Goal: Obtain resource: Obtain resource

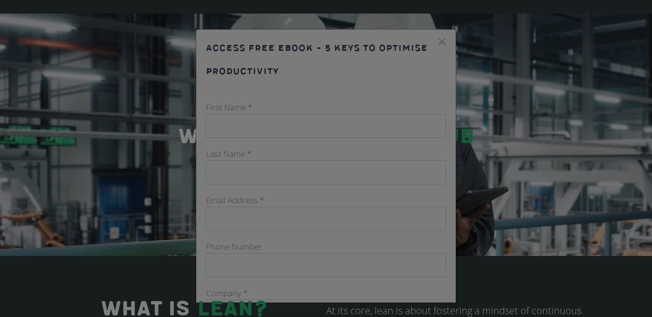
click at [437, 37] on div at bounding box center [326, 158] width 652 height 317
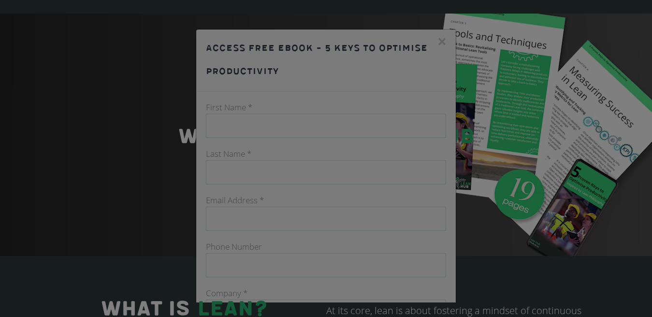
click at [423, 43] on div at bounding box center [326, 158] width 652 height 317
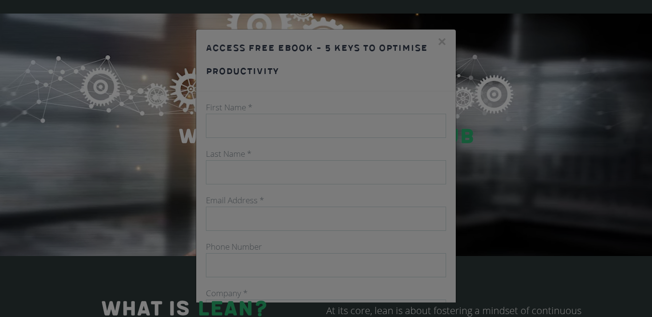
click at [318, 124] on div at bounding box center [326, 158] width 652 height 317
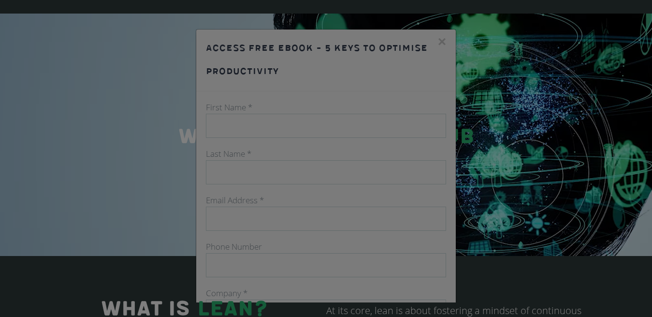
click at [314, 126] on div at bounding box center [326, 158] width 652 height 317
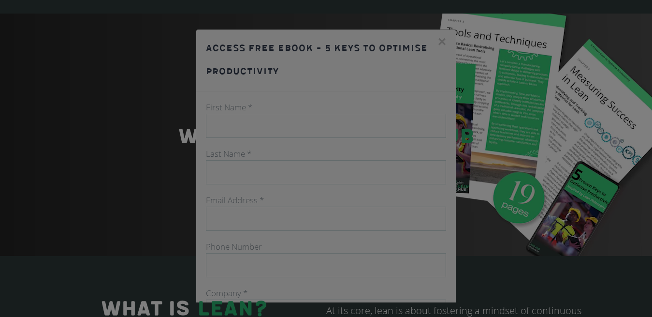
click at [313, 143] on div at bounding box center [326, 158] width 652 height 317
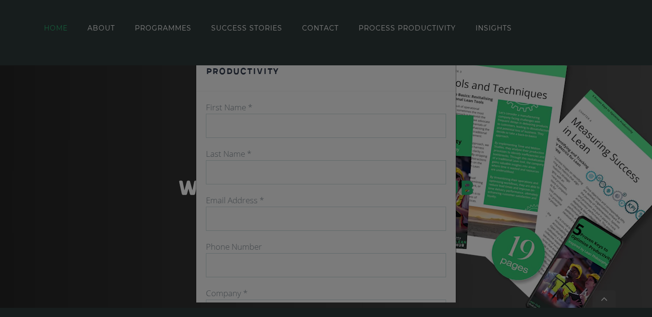
scroll to position [84, 0]
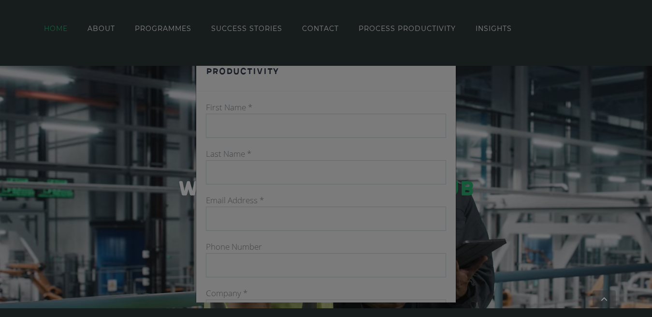
click at [320, 141] on div at bounding box center [326, 158] width 652 height 317
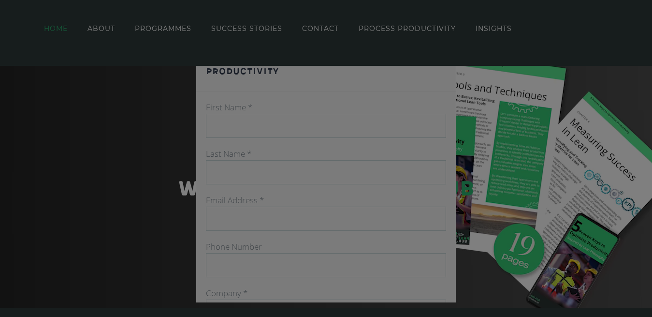
click at [386, 117] on div at bounding box center [326, 158] width 652 height 317
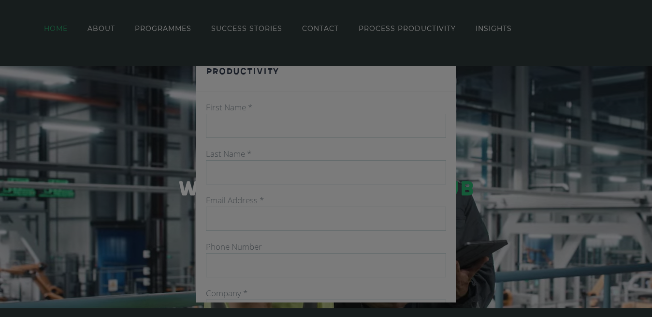
click at [417, 103] on div at bounding box center [326, 158] width 652 height 317
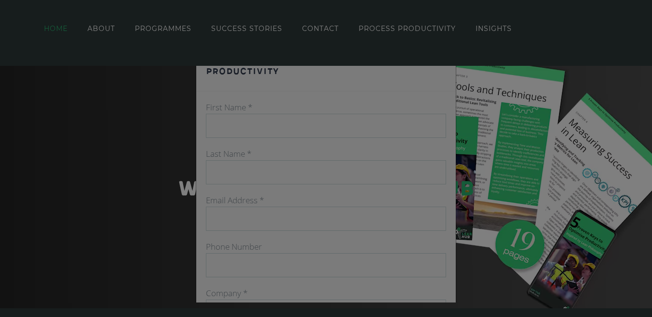
click at [424, 119] on div at bounding box center [326, 158] width 652 height 317
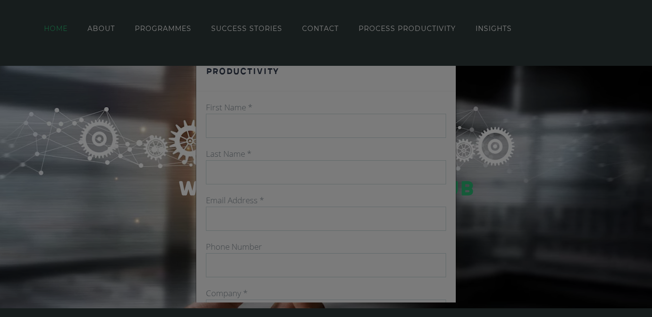
click at [434, 131] on div at bounding box center [326, 158] width 652 height 317
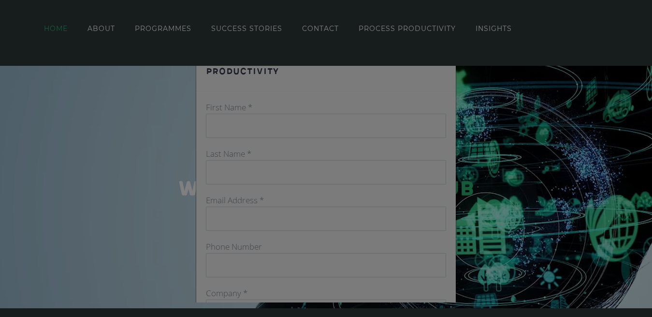
click at [420, 127] on div at bounding box center [326, 158] width 652 height 317
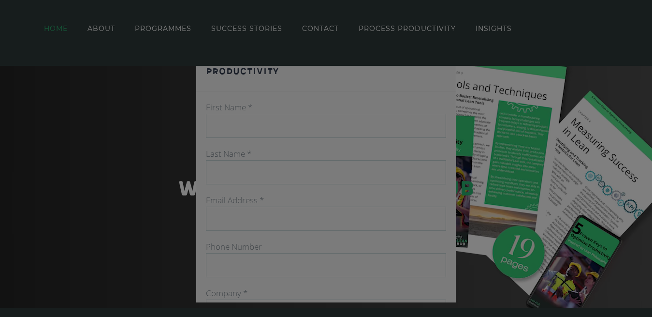
click at [407, 129] on div at bounding box center [326, 158] width 652 height 317
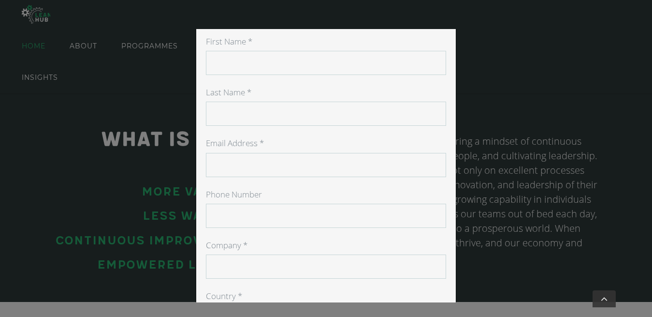
scroll to position [0, 0]
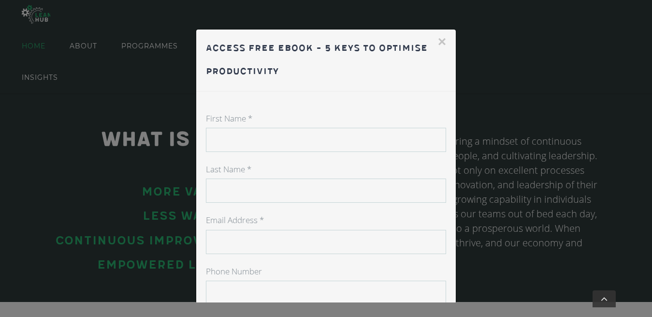
click at [340, 137] on input "First Name *" at bounding box center [326, 140] width 241 height 24
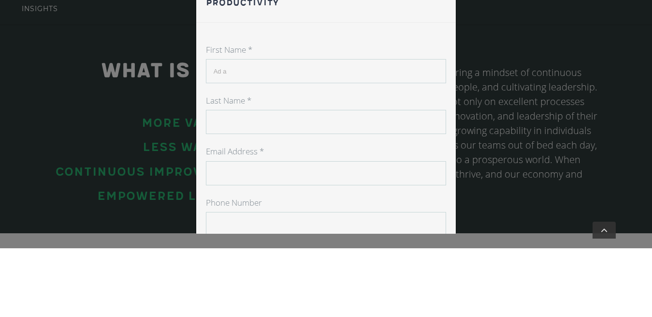
type input "Ad a"
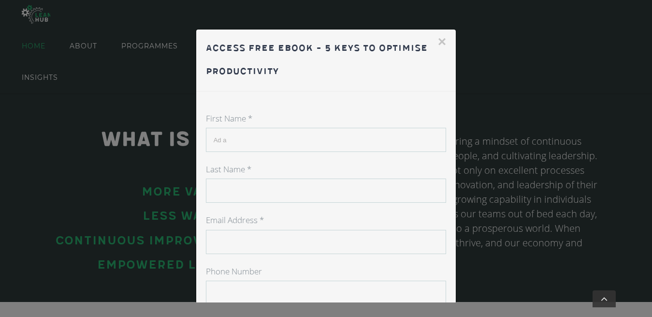
click at [297, 150] on input "Ad a" at bounding box center [326, 140] width 241 height 24
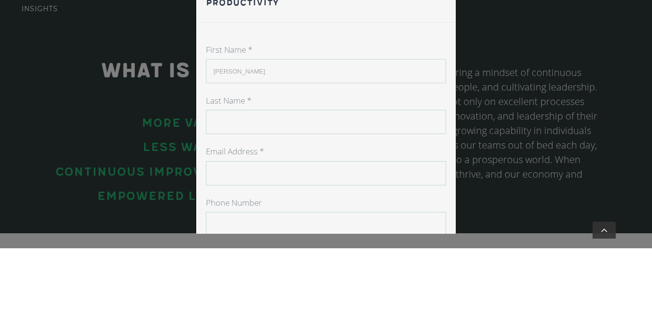
type input "Adam"
click at [239, 187] on input "Last Name *" at bounding box center [326, 190] width 241 height 24
type input "Mohamed"
click at [354, 180] on input "Email Address *" at bounding box center [326, 183] width 241 height 24
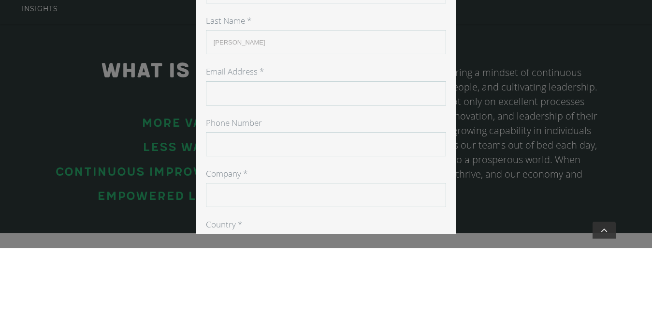
scroll to position [80, 0]
type input "dodo.adam.dodoo@gmail.com"
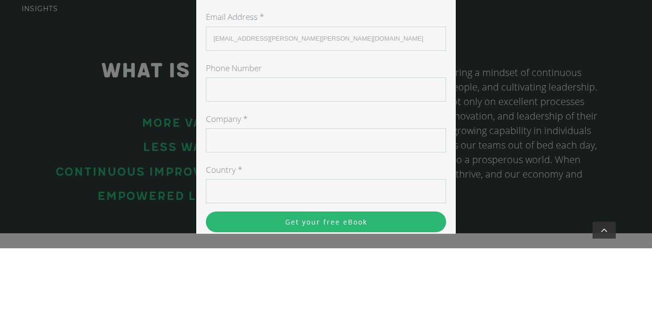
scroll to position [135, 0]
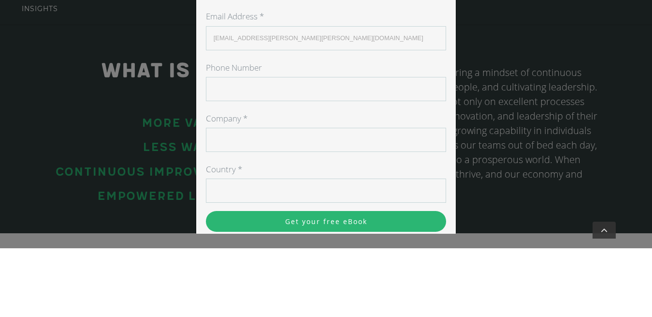
click at [338, 160] on input "Phone Number" at bounding box center [326, 158] width 241 height 24
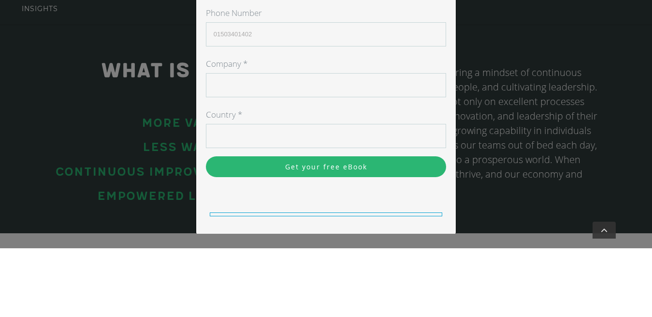
scroll to position [191, 0]
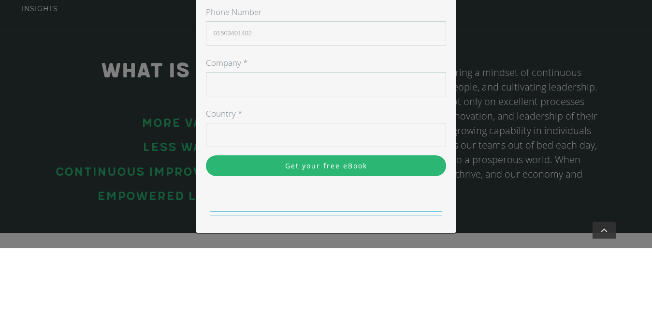
type input "01503401402"
click at [310, 192] on input "Country *" at bounding box center [326, 204] width 241 height 24
click at [299, 201] on input "Country *" at bounding box center [326, 204] width 241 height 24
click at [270, 192] on input "Country *" at bounding box center [326, 204] width 241 height 24
type input "Alexandria"
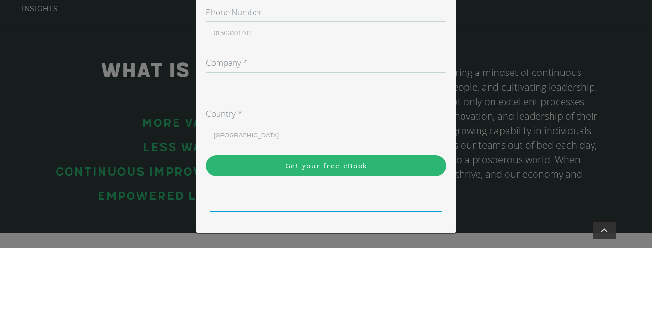
click at [314, 156] on input "Company *" at bounding box center [326, 153] width 241 height 24
type input "Hssvsbvz"
click at [206, 224] on input "Get your free eBook" at bounding box center [326, 234] width 241 height 21
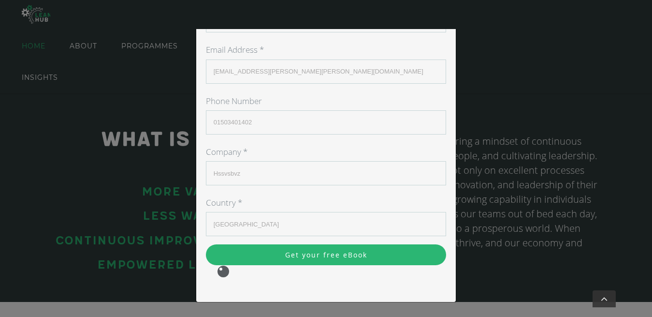
scroll to position [170, 0]
click at [392, 112] on input "01503401402" at bounding box center [326, 122] width 241 height 24
click at [362, 264] on input "Get your free eBook" at bounding box center [326, 254] width 241 height 21
click at [394, 258] on input "Get your free eBook" at bounding box center [326, 254] width 241 height 21
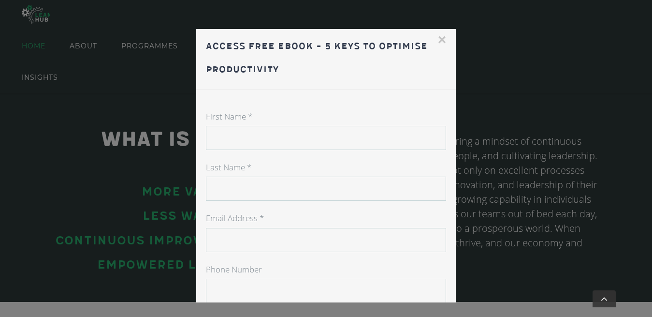
scroll to position [0, 0]
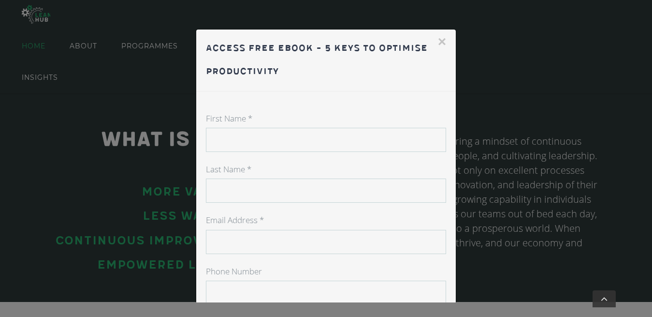
click at [438, 41] on button "×" at bounding box center [442, 41] width 9 height 15
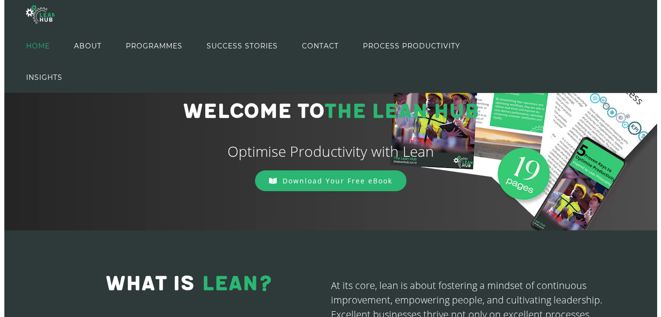
scroll to position [43, 0]
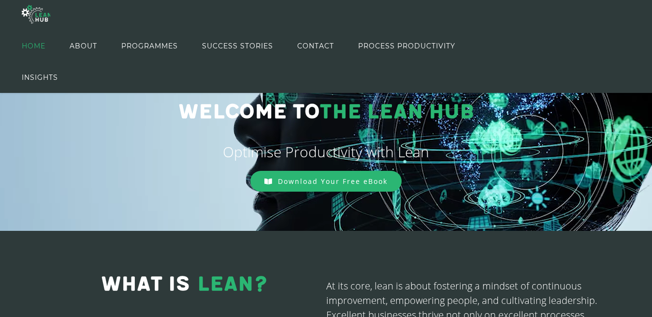
click at [367, 189] on link "Download Your Free eBook" at bounding box center [325, 181] width 151 height 21
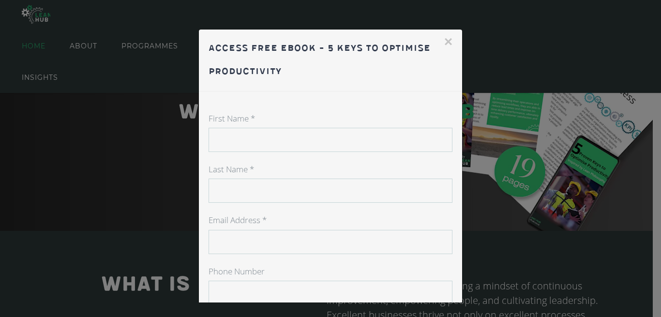
scroll to position [115, 0]
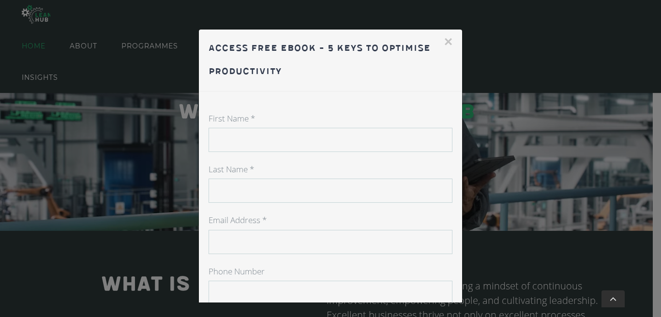
click at [353, 152] on input "First Name *" at bounding box center [330, 140] width 244 height 24
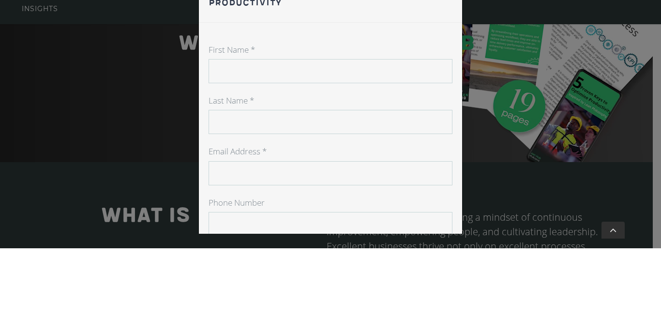
click at [295, 140] on input "First Name *" at bounding box center [330, 140] width 244 height 24
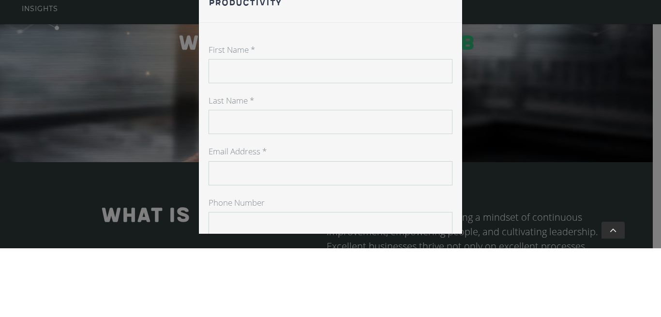
type input "Adam"
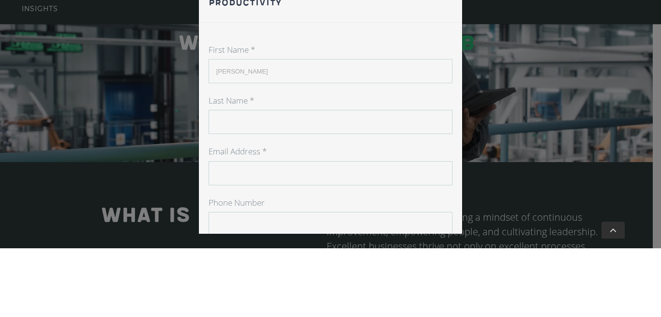
type input "Mohamed"
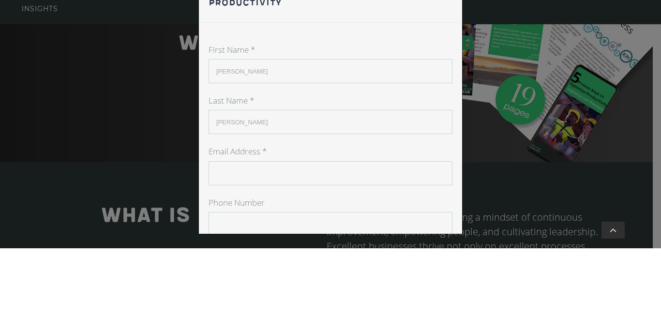
type input "Egypt"
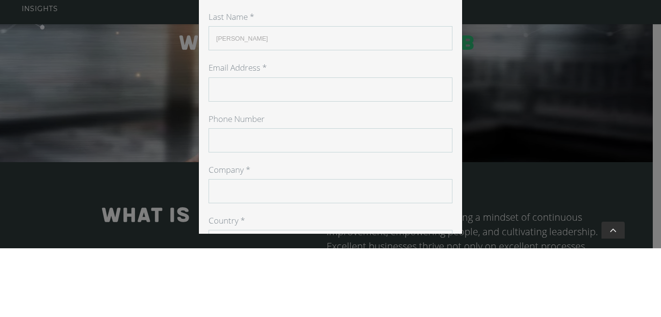
scroll to position [80, 0]
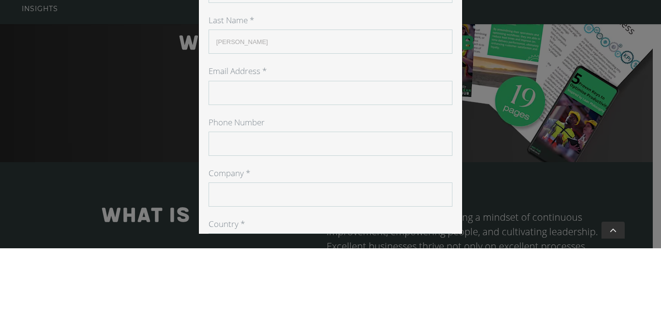
click at [351, 163] on input "Email Address *" at bounding box center [330, 161] width 244 height 24
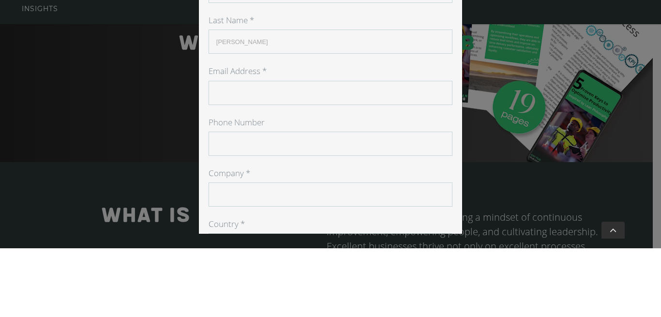
type input "dodo.adam.dodoo@gmail.com"
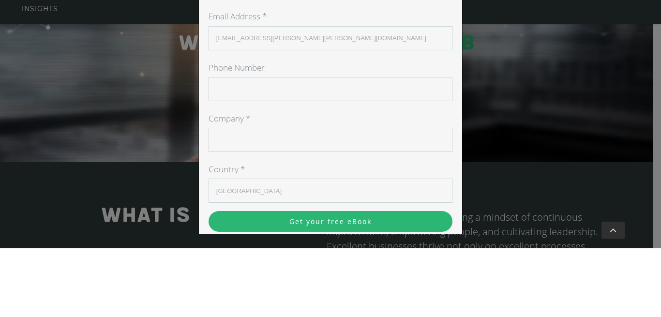
scroll to position [132, 0]
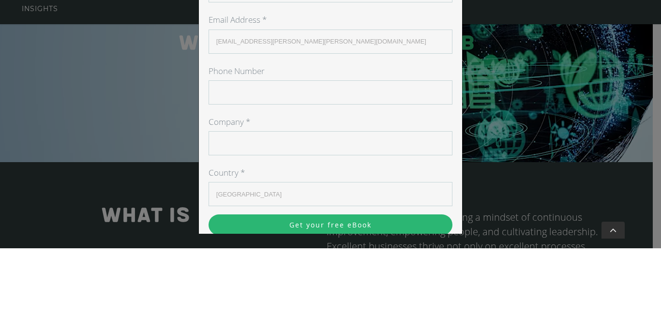
click at [325, 159] on input "Phone Number" at bounding box center [330, 161] width 244 height 24
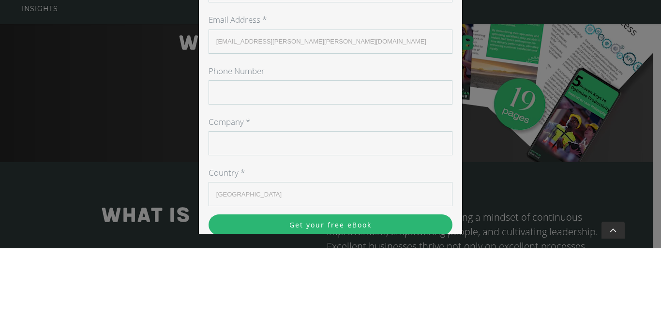
type input "01503401402"
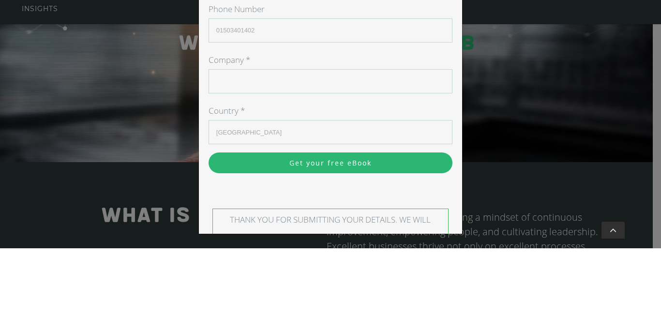
scroll to position [194, 0]
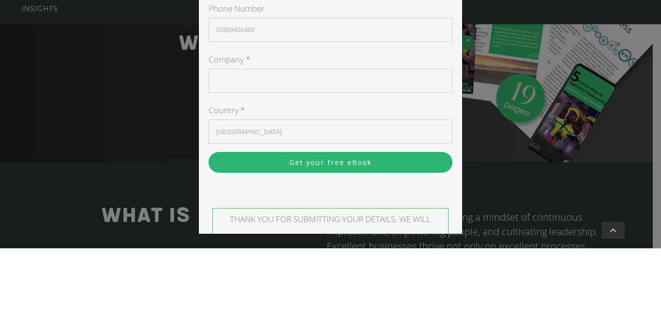
click at [352, 151] on input "Company *" at bounding box center [330, 149] width 244 height 24
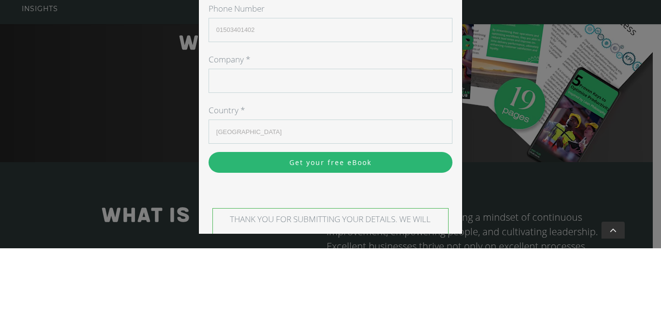
type input "E"
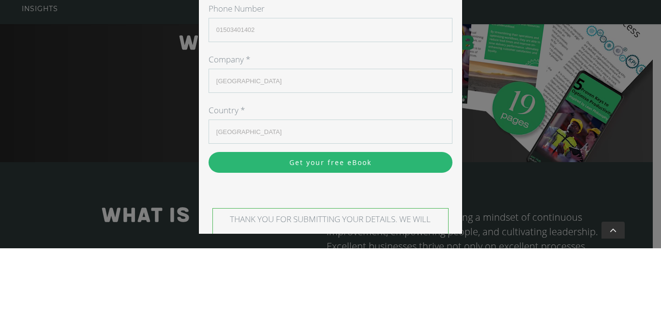
type input "Alexandria"
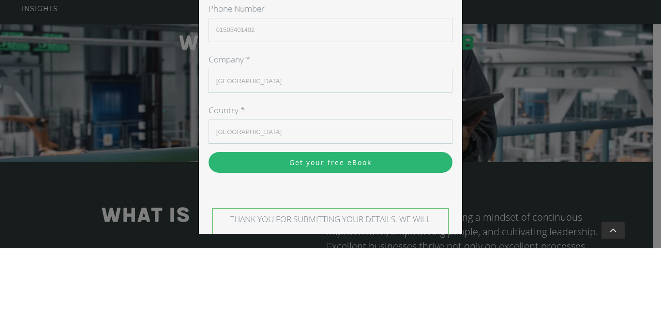
click at [208, 221] on input "Get your free eBook" at bounding box center [330, 231] width 244 height 21
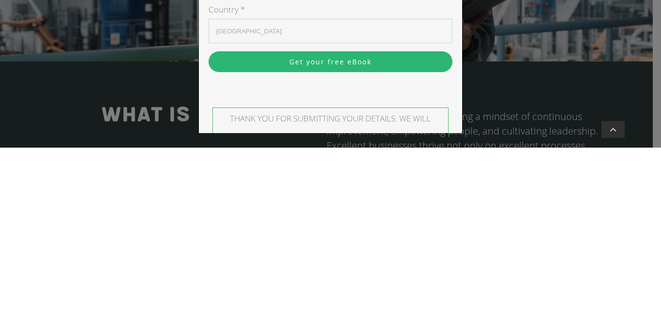
scroll to position [170, 0]
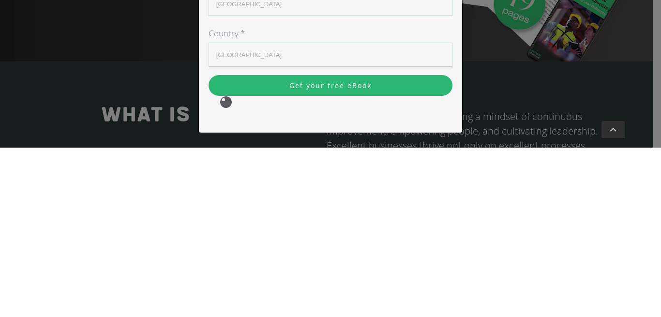
click at [229, 236] on input "Egypt" at bounding box center [330, 224] width 244 height 24
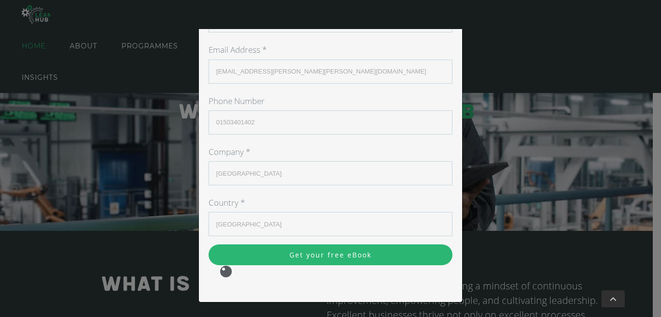
click at [385, 263] on input "Get your free eBook" at bounding box center [330, 254] width 244 height 21
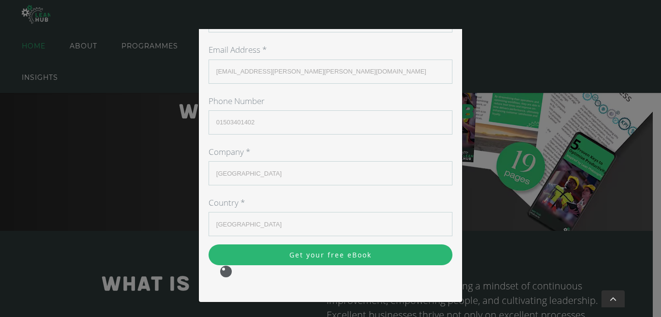
click at [388, 255] on input "Get your free eBook" at bounding box center [330, 254] width 244 height 21
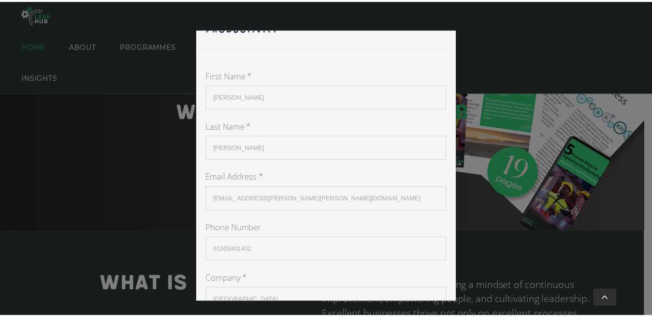
scroll to position [0, 0]
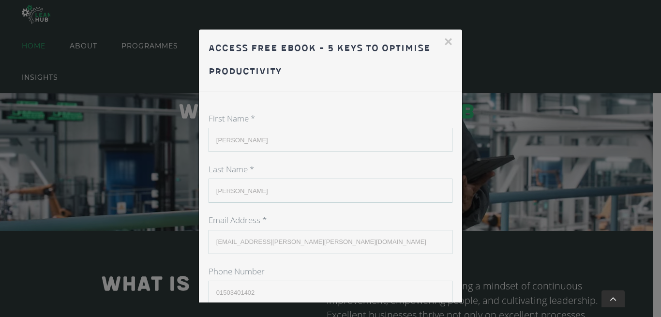
click at [444, 42] on button "×" at bounding box center [448, 41] width 9 height 15
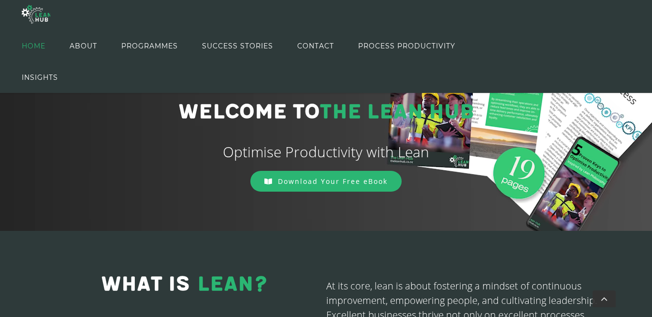
click at [84, 53] on span "ABOUT" at bounding box center [84, 46] width 28 height 44
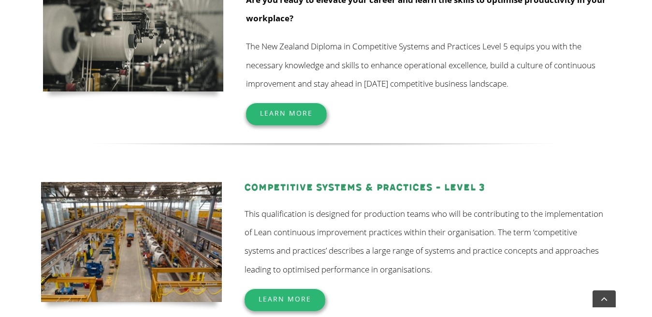
scroll to position [341, 0]
